Goal: Find specific page/section: Find specific page/section

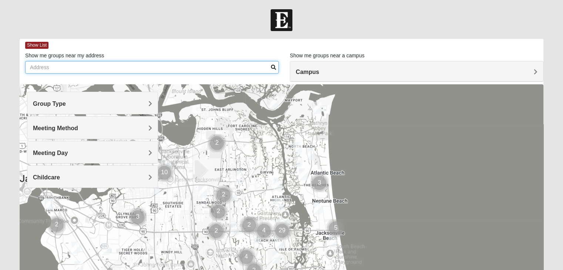
click at [80, 70] on input "Show me groups near my address" at bounding box center [151, 67] width 253 height 13
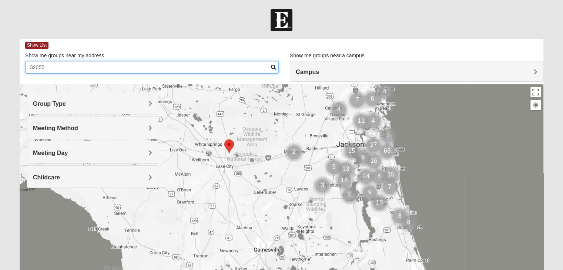
drag, startPoint x: 57, startPoint y: 70, endPoint x: 0, endPoint y: 77, distance: 57.8
click at [0, 77] on form "Log In Find A Group Error Show List Loading Groups" at bounding box center [281, 208] width 563 height 398
click at [55, 66] on input "32055" at bounding box center [151, 67] width 253 height 13
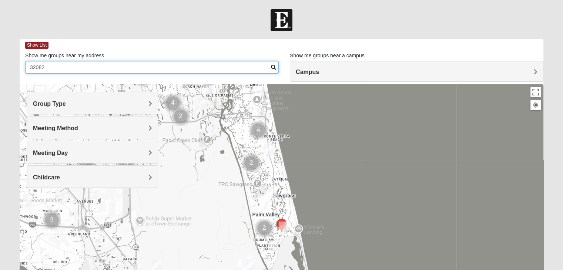
type input "32082"
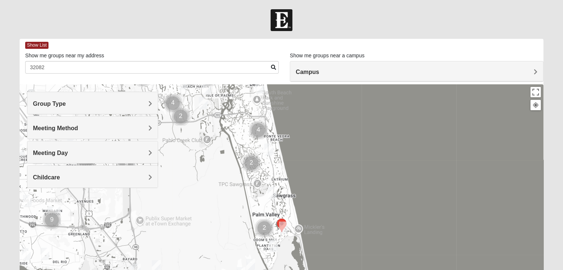
click at [257, 131] on img "Cluster of 4 groups" at bounding box center [258, 130] width 18 height 18
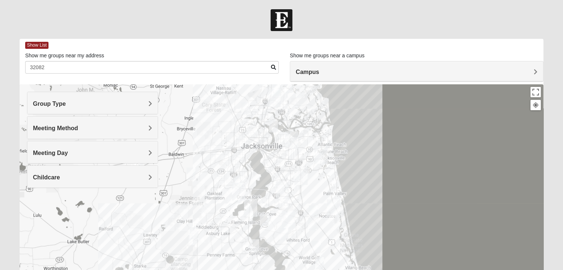
drag, startPoint x: 226, startPoint y: 156, endPoint x: 340, endPoint y: 167, distance: 114.5
click at [340, 167] on div "To navigate, press the arrow keys." at bounding box center [281, 232] width 523 height 296
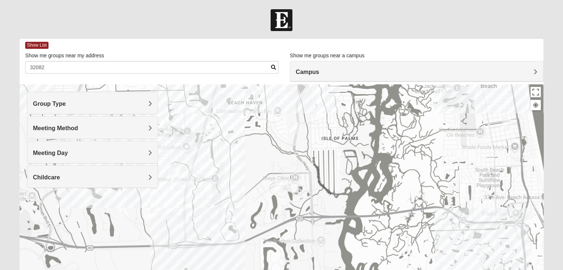
click at [296, 128] on img "Mixed Irish 32224" at bounding box center [294, 128] width 9 height 12
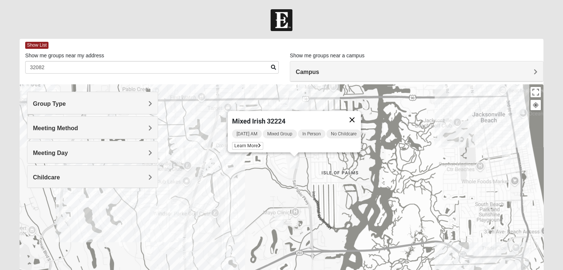
click at [356, 115] on button "Close" at bounding box center [352, 120] width 18 height 18
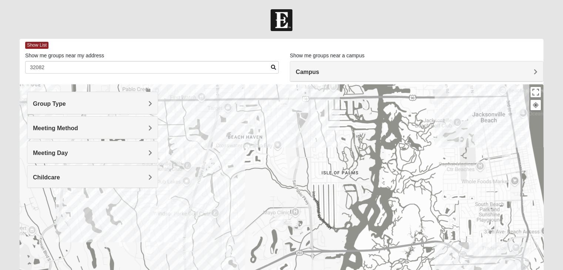
click at [285, 104] on img "Mixed Ollier 32250" at bounding box center [283, 101] width 9 height 12
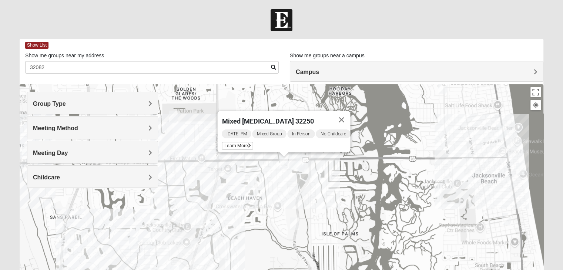
click at [104, 128] on h4 "Meeting Method" at bounding box center [92, 128] width 119 height 7
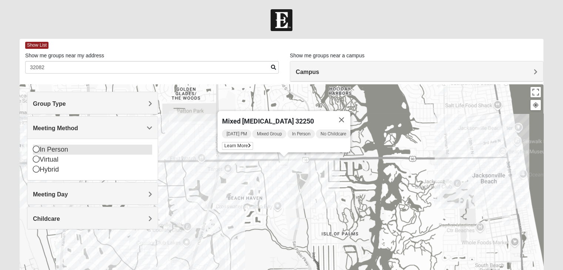
click at [36, 150] on icon at bounding box center [36, 149] width 7 height 7
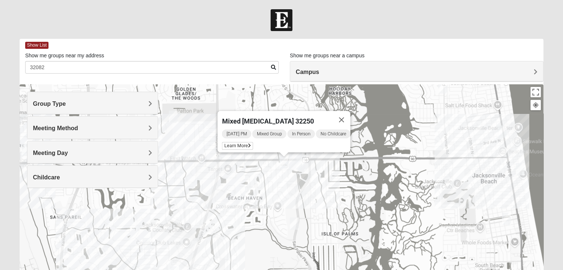
click at [113, 102] on h4 "Group Type" at bounding box center [92, 103] width 119 height 7
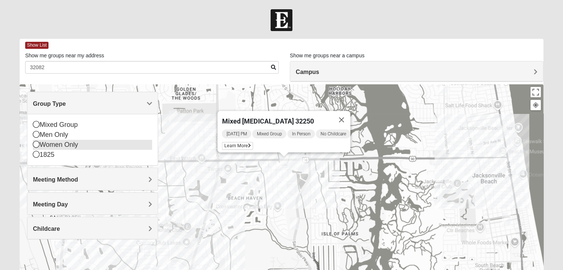
click at [36, 145] on icon at bounding box center [36, 144] width 7 height 7
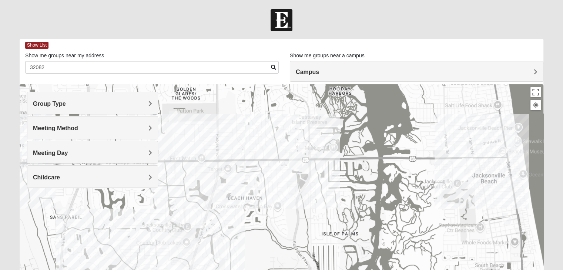
click at [85, 135] on div "Meeting Method" at bounding box center [92, 128] width 130 height 22
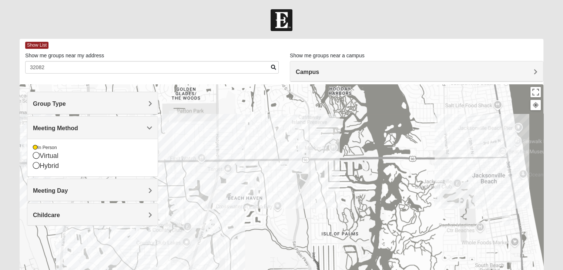
click at [60, 192] on span "Meeting Day" at bounding box center [50, 191] width 35 height 6
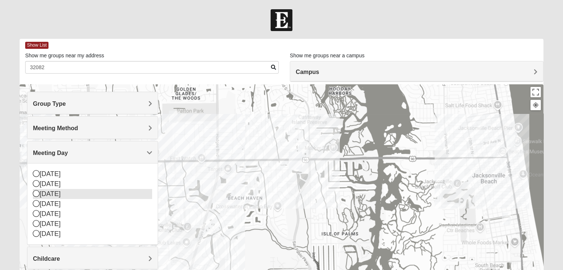
click at [53, 194] on div "[DATE]" at bounding box center [92, 194] width 119 height 10
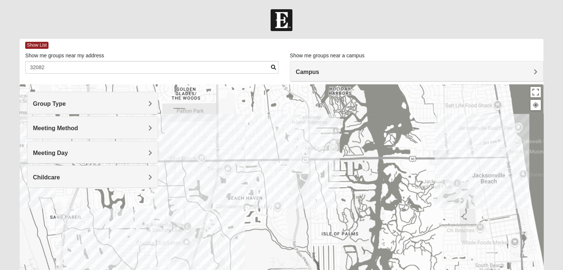
click at [65, 176] on h4 "Childcare" at bounding box center [92, 177] width 119 height 7
click at [37, 207] on icon at bounding box center [36, 208] width 7 height 7
click at [511, 141] on img "Womens Sparkman/Flautt 32250" at bounding box center [510, 141] width 9 height 12
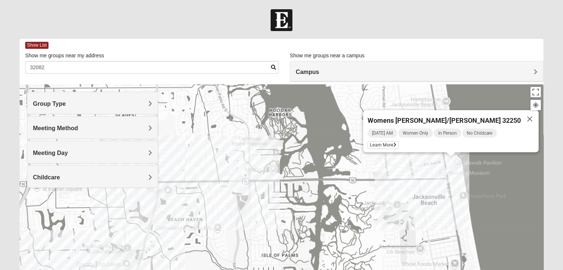
click at [237, 173] on img "San Pablo" at bounding box center [235, 182] width 13 height 18
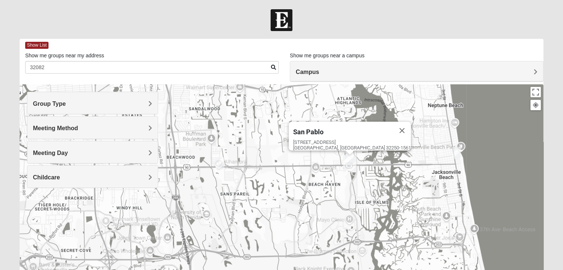
click at [219, 161] on img "Womens Chapman 32224" at bounding box center [219, 163] width 9 height 12
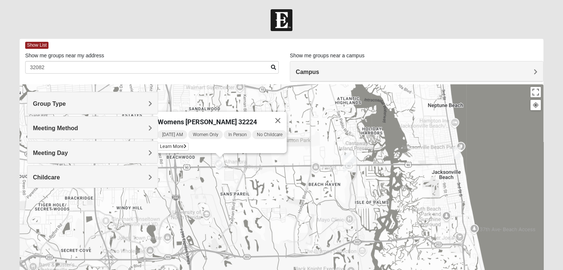
click at [94, 157] on div "Meeting Day" at bounding box center [92, 152] width 130 height 22
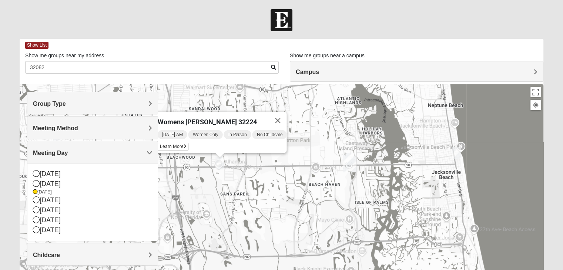
click at [168, 24] on div at bounding box center [281, 20] width 563 height 22
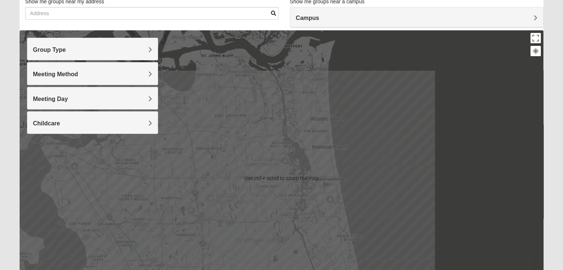
scroll to position [89, 0]
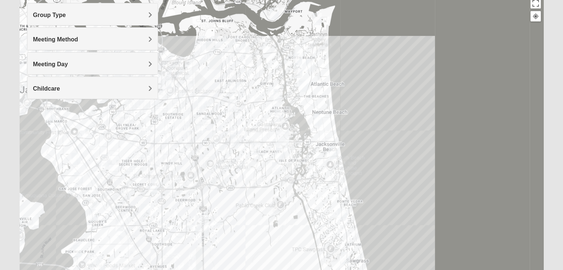
click at [314, 120] on img "Mens Crytzer/Siemion 32250" at bounding box center [317, 120] width 9 height 12
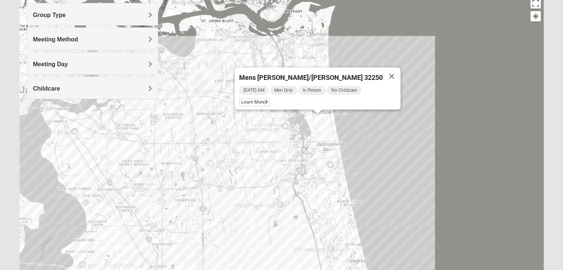
click at [332, 148] on img "Womens Harnek/Holterman 32250" at bounding box center [332, 152] width 9 height 12
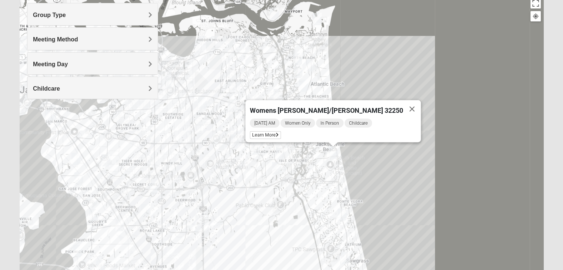
click at [279, 155] on img "Mixed Irish 32224" at bounding box center [280, 154] width 9 height 12
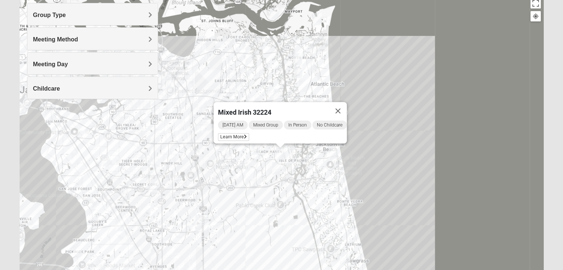
click at [331, 155] on img "Womens Harnek/Holterman 32250" at bounding box center [332, 152] width 9 height 12
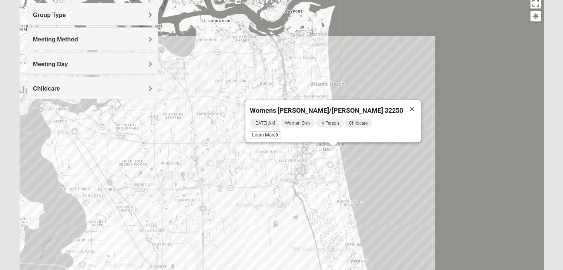
click at [299, 71] on img "Womens Gatch 32233" at bounding box center [297, 72] width 9 height 12
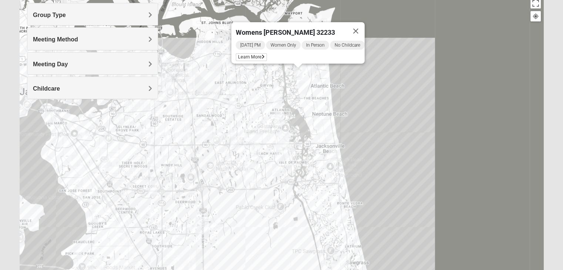
click at [233, 108] on img "Womens VanSickle 32225" at bounding box center [232, 107] width 9 height 12
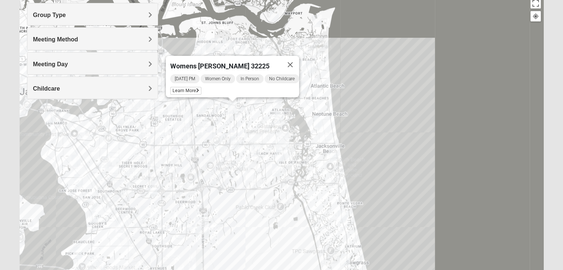
click at [235, 139] on img "1825 Womens Largin 32224" at bounding box center [234, 142] width 9 height 12
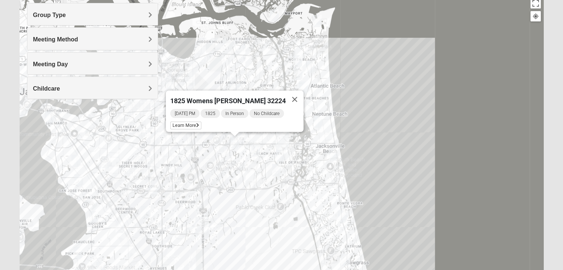
click at [254, 152] on img "1825 Mens Cason 32224" at bounding box center [255, 150] width 9 height 12
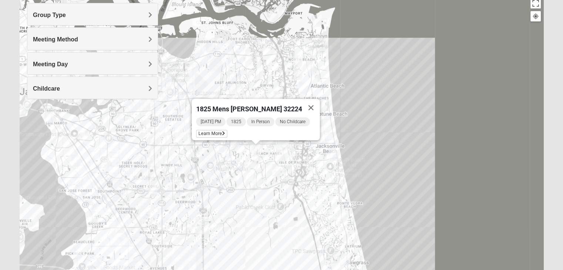
click at [299, 60] on img "1825 Mixed Curry 32233" at bounding box center [297, 61] width 9 height 12
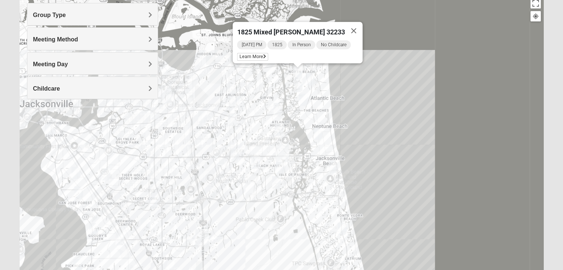
click at [297, 72] on img "1825 Mixed Curry 32233" at bounding box center [297, 73] width 9 height 12
click at [297, 85] on img "Womens Gatch 32233" at bounding box center [297, 86] width 9 height 12
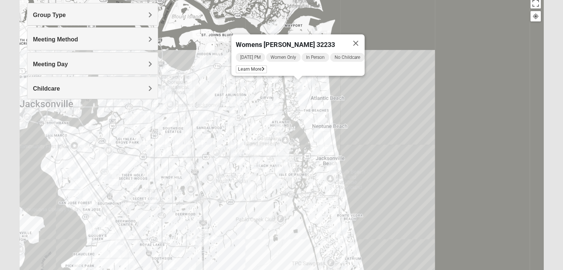
click at [333, 165] on img "Womens Harnek/Holterman 32250" at bounding box center [332, 167] width 9 height 12
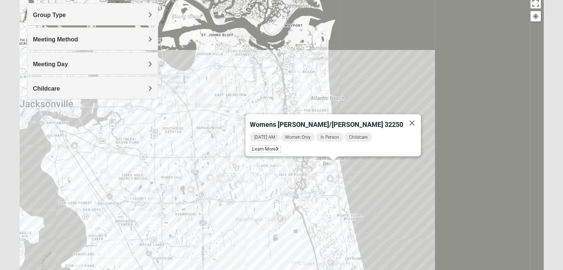
click at [341, 229] on img "Mens Conway 32082" at bounding box center [341, 229] width 9 height 12
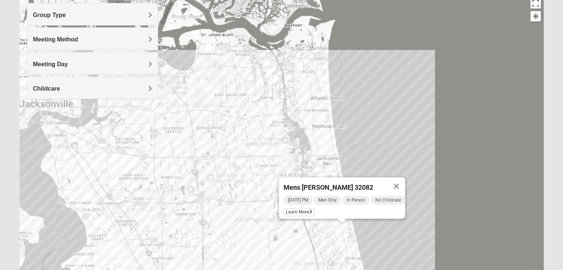
click at [216, 235] on img "Mixed Craig & Marsha Myers 32256" at bounding box center [215, 236] width 9 height 12
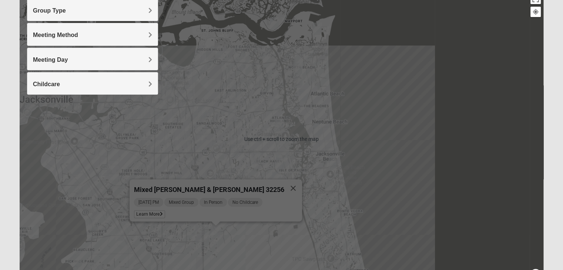
scroll to position [93, 0]
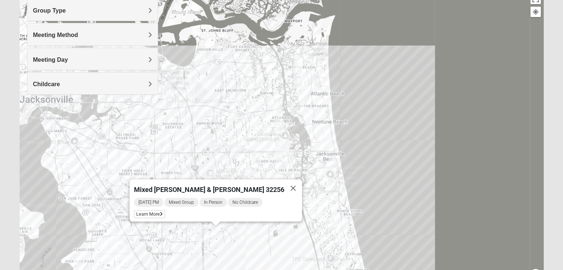
click at [300, 82] on img "Womens Gatch 32233" at bounding box center [297, 81] width 9 height 12
